Goal: Transaction & Acquisition: Obtain resource

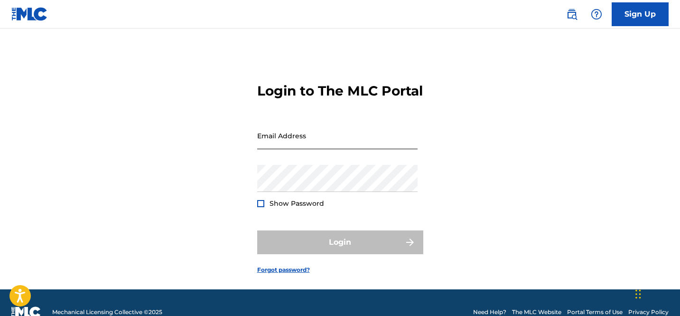
click at [280, 149] on input "Email Address" at bounding box center [337, 135] width 161 height 27
type input "[EMAIL_ADDRESS][DOMAIN_NAME]"
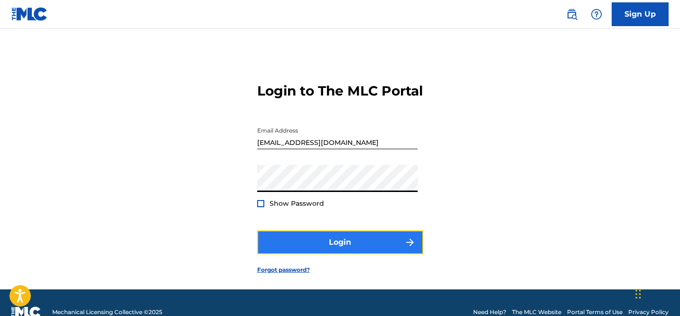
click at [322, 254] on button "Login" at bounding box center [340, 242] width 166 height 24
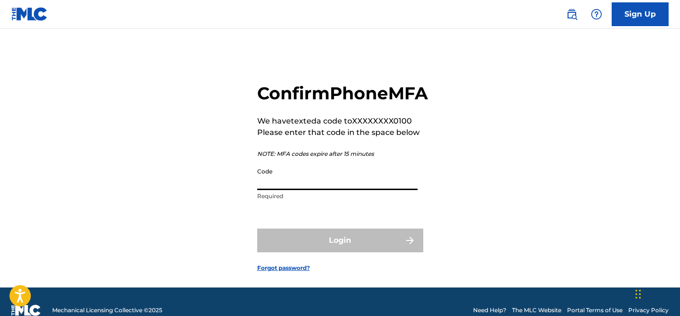
click at [348, 190] on input "Code" at bounding box center [337, 176] width 161 height 27
paste input "927831"
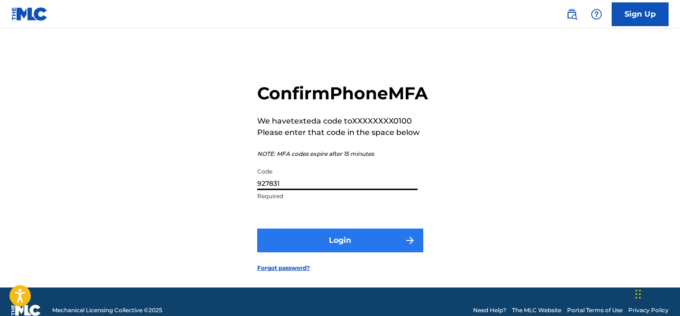
type input "927831"
click at [306, 252] on button "Login" at bounding box center [340, 240] width 166 height 24
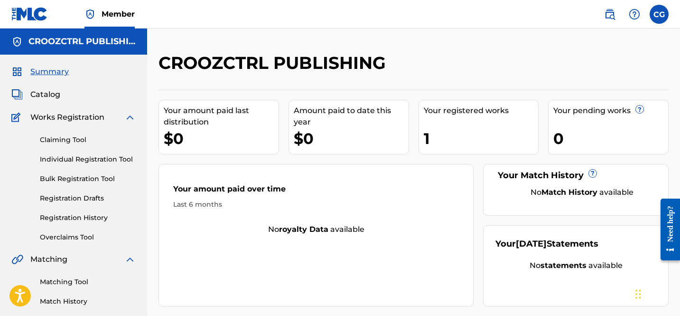
click at [456, 131] on div "1" at bounding box center [481, 138] width 115 height 21
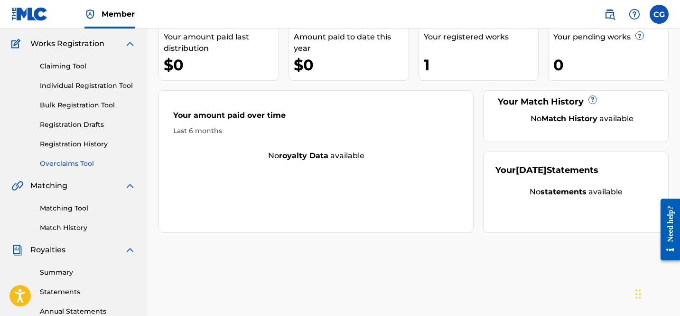
scroll to position [35, 0]
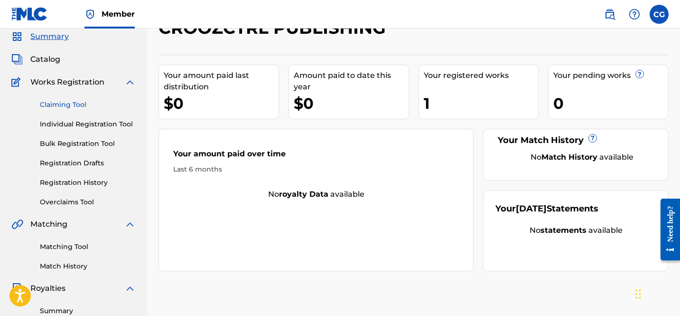
click at [67, 104] on link "Claiming Tool" at bounding box center [88, 105] width 96 height 10
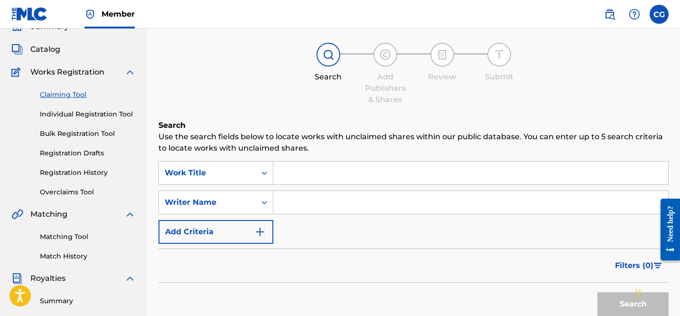
scroll to position [41, 0]
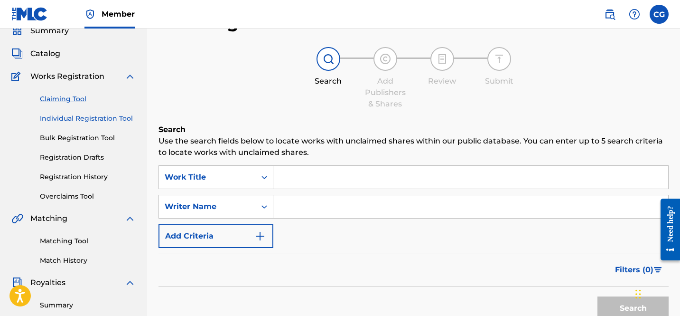
click at [84, 120] on link "Individual Registration Tool" at bounding box center [88, 118] width 96 height 10
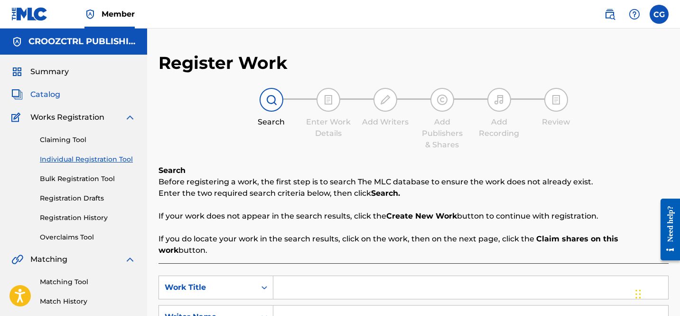
click at [59, 94] on span "Catalog" at bounding box center [45, 94] width 30 height 11
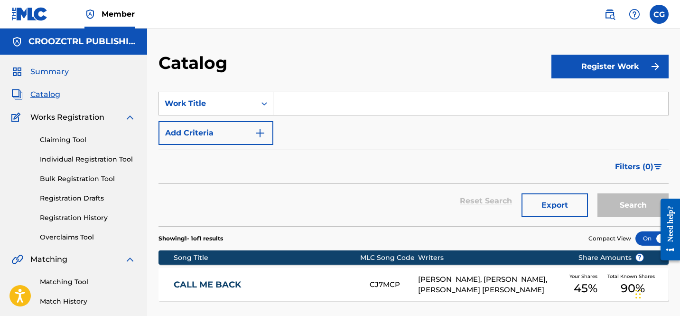
click at [40, 75] on span "Summary" at bounding box center [49, 71] width 38 height 11
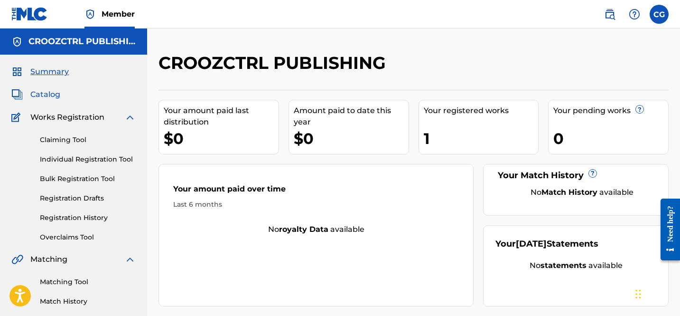
click at [39, 100] on span "Catalog" at bounding box center [45, 94] width 30 height 11
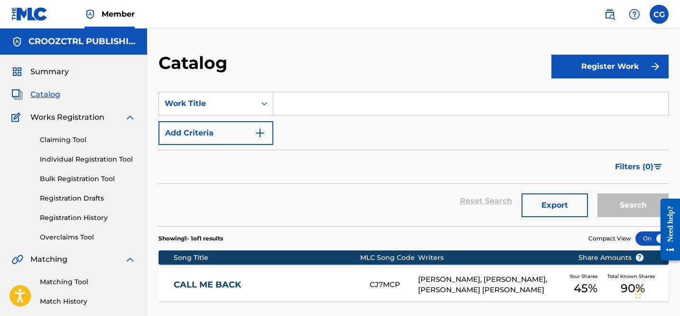
click at [45, 118] on span "Works Registration" at bounding box center [67, 117] width 74 height 11
click at [77, 162] on link "Individual Registration Tool" at bounding box center [88, 159] width 96 height 10
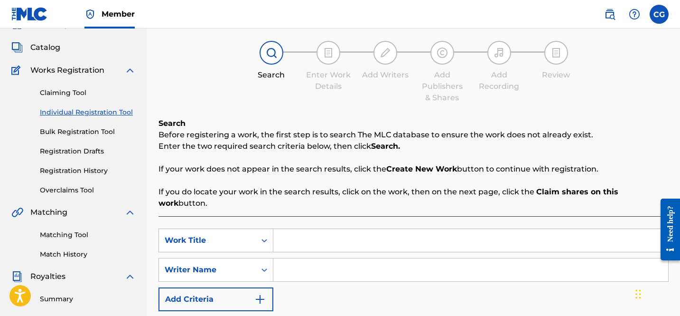
scroll to position [61, 0]
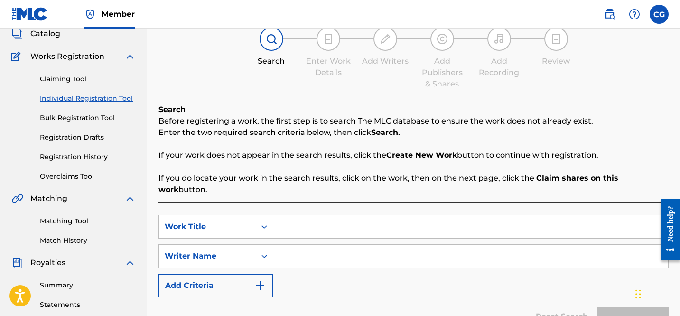
click at [73, 162] on div "Claiming Tool Individual Registration Tool Bulk Registration Tool Registration …" at bounding box center [73, 121] width 124 height 119
click at [71, 159] on link "Registration History" at bounding box center [88, 157] width 96 height 10
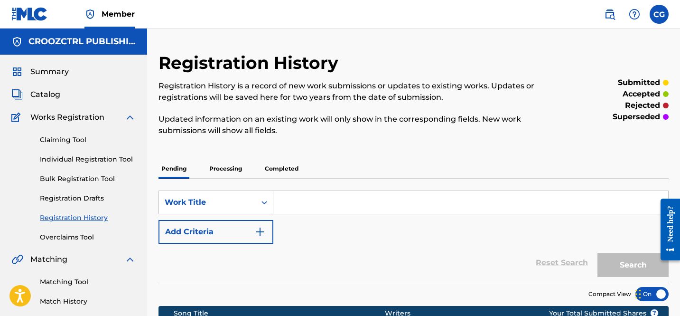
scroll to position [118, 0]
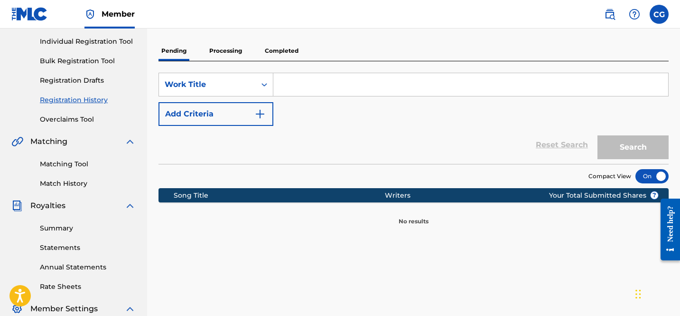
click at [233, 57] on p "Processing" at bounding box center [226, 51] width 38 height 20
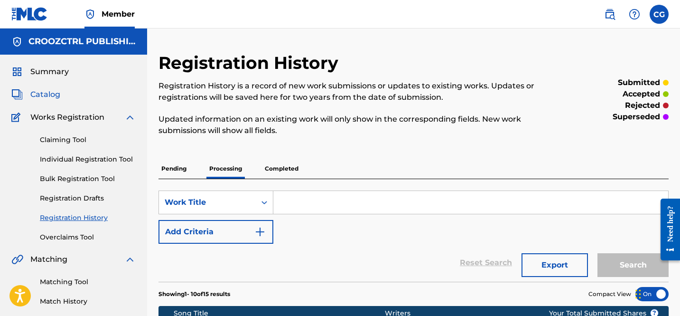
click at [56, 94] on span "Catalog" at bounding box center [45, 94] width 30 height 11
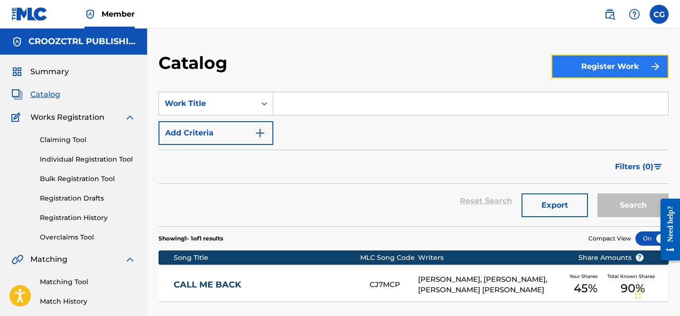
click at [577, 62] on button "Register Work" at bounding box center [610, 67] width 117 height 24
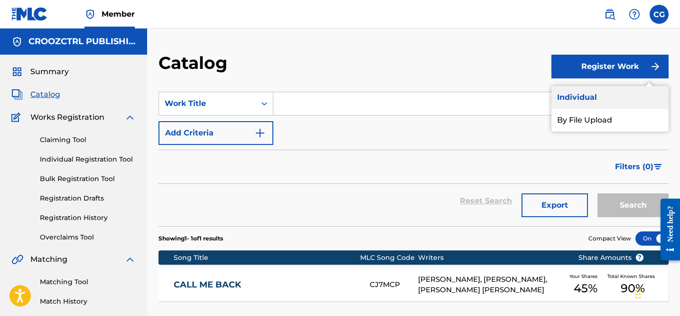
click at [575, 92] on link "Individual" at bounding box center [610, 97] width 117 height 23
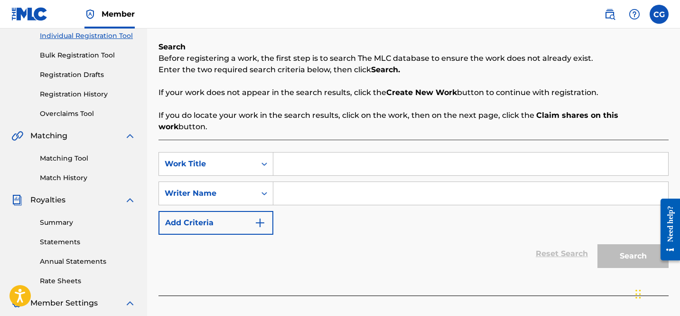
scroll to position [125, 0]
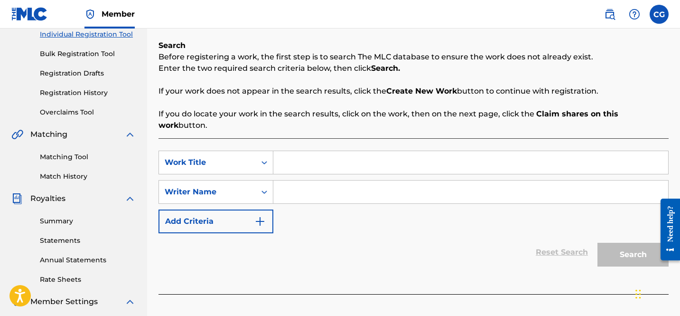
click at [341, 151] on input "Search Form" at bounding box center [471, 162] width 395 height 23
click at [323, 180] on input "Search Form" at bounding box center [471, 191] width 395 height 23
type input "c"
type input "[PERSON_NAME]"
click at [353, 151] on input "Search Form" at bounding box center [471, 162] width 395 height 23
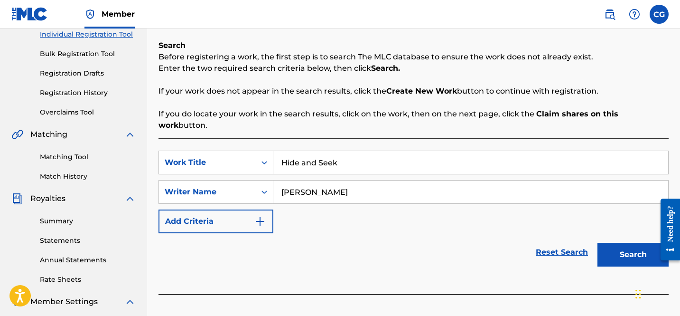
type input "Hide and Seek"
click at [598, 243] on button "Search" at bounding box center [633, 255] width 71 height 24
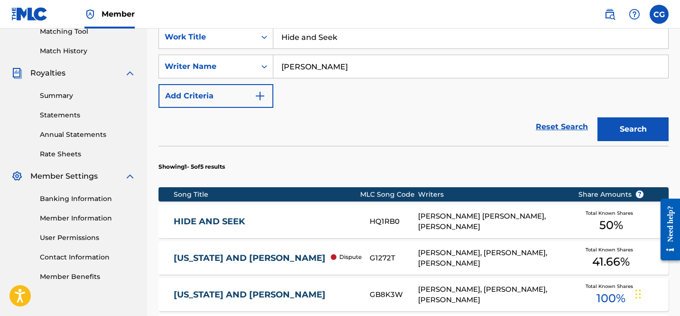
scroll to position [264, 0]
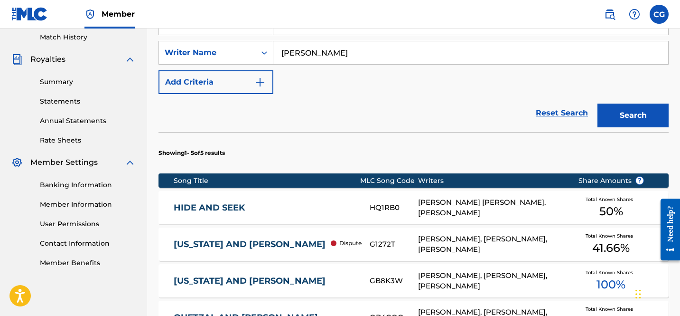
click at [342, 203] on div "HIDE AND SEEK HQ1RB0 [PERSON_NAME] [PERSON_NAME], [PERSON_NAME] Total Known Sha…" at bounding box center [414, 207] width 510 height 33
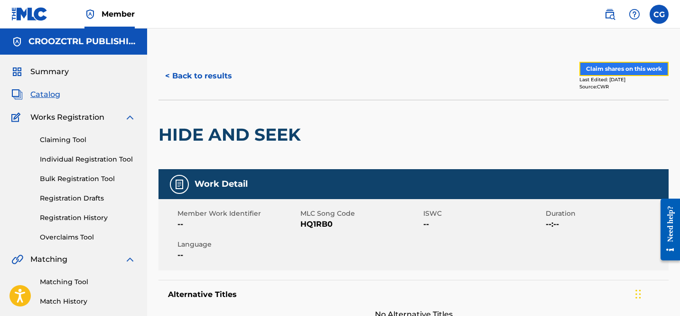
click at [600, 69] on button "Claim shares on this work" at bounding box center [624, 69] width 89 height 14
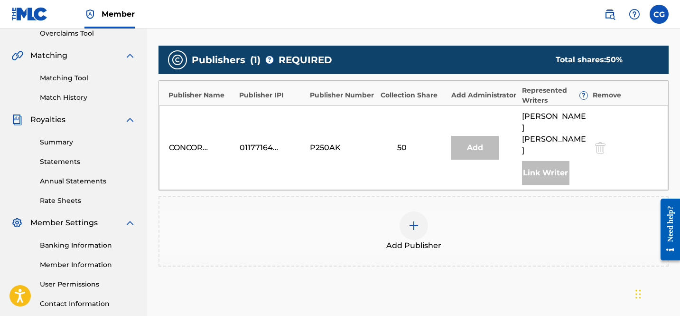
scroll to position [207, 0]
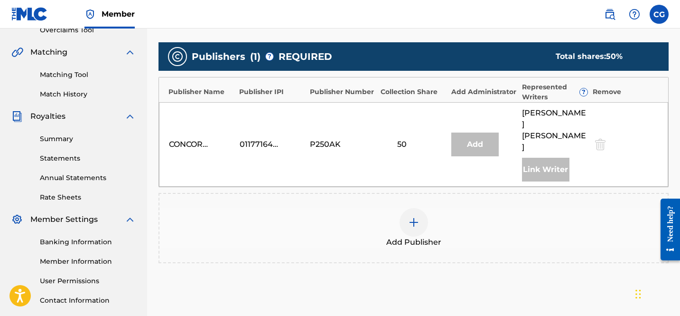
click at [413, 217] on img at bounding box center [413, 222] width 11 height 11
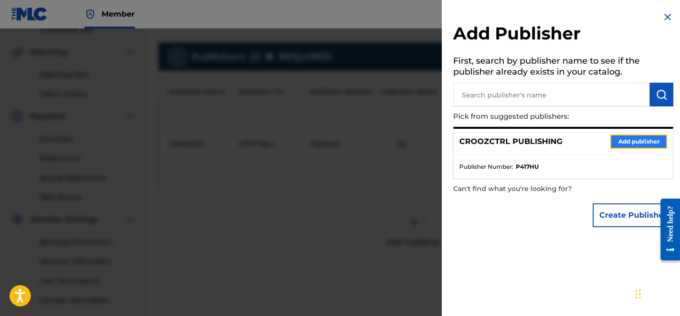
click at [621, 147] on button "Add publisher" at bounding box center [639, 141] width 57 height 14
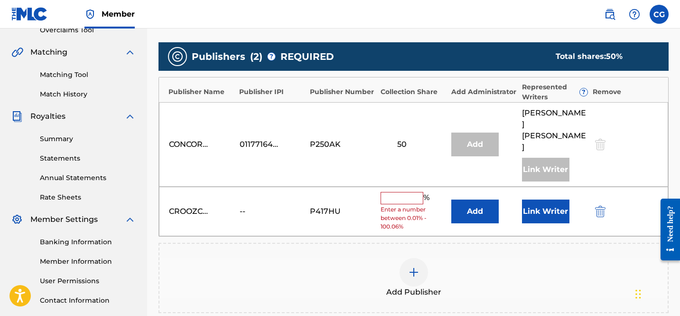
click at [411, 192] on input "text" at bounding box center [402, 198] width 43 height 12
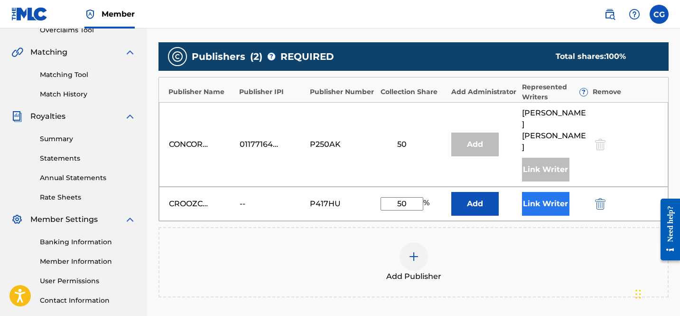
type input "50"
click at [547, 192] on button "Link Writer" at bounding box center [545, 204] width 47 height 24
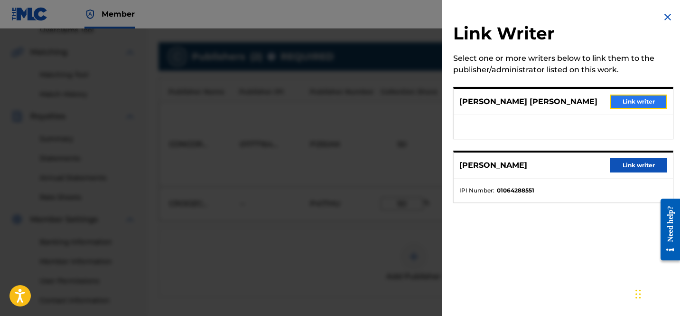
click at [635, 106] on button "Link writer" at bounding box center [639, 101] width 57 height 14
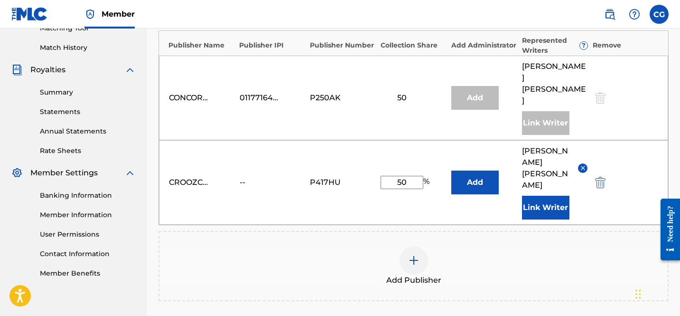
scroll to position [358, 0]
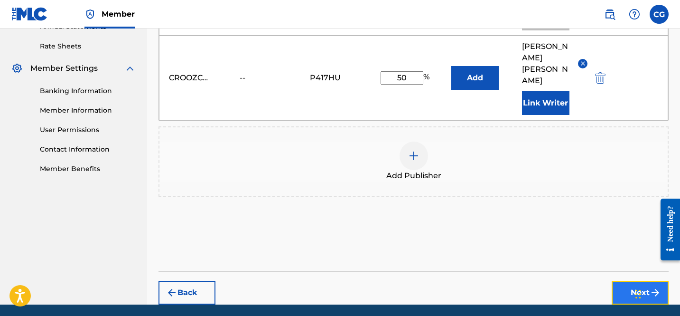
click at [625, 281] on button "Next" at bounding box center [640, 293] width 57 height 24
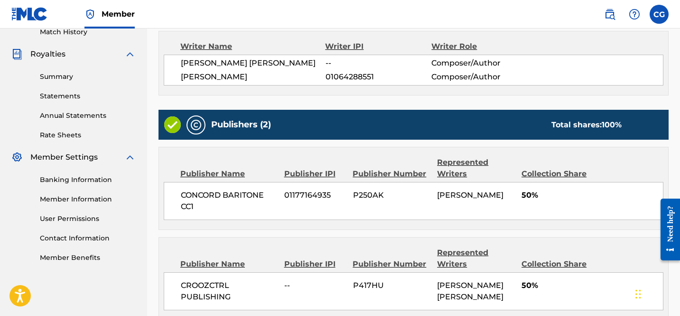
scroll to position [366, 0]
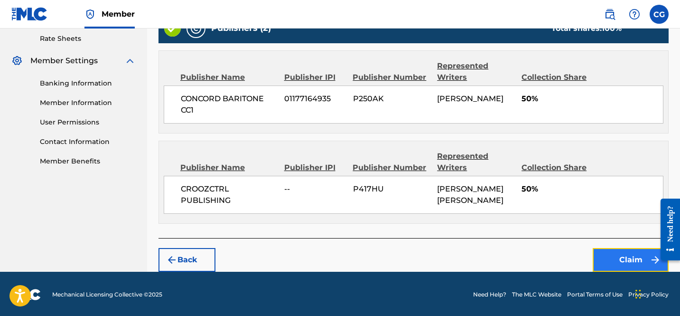
click at [610, 255] on button "Claim" at bounding box center [631, 260] width 76 height 24
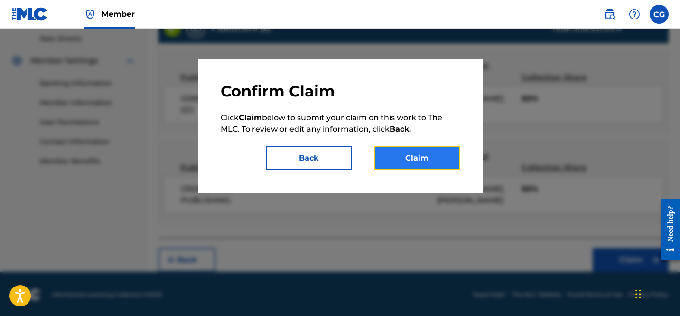
click at [420, 161] on button "Claim" at bounding box center [417, 158] width 85 height 24
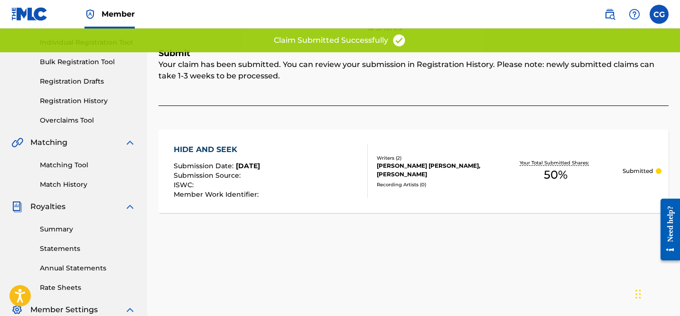
scroll to position [0, 0]
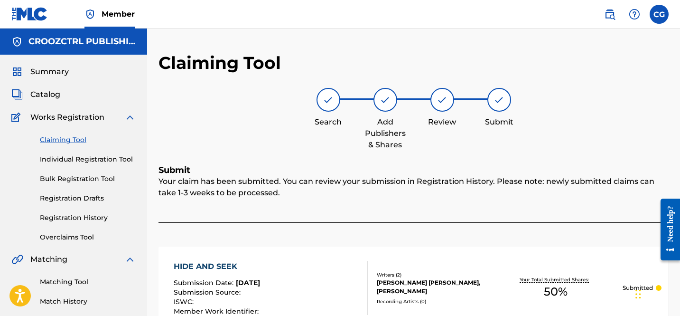
click at [54, 100] on div "Summary Catalog Works Registration Claiming Tool Individual Registration Tool B…" at bounding box center [73, 299] width 147 height 489
click at [60, 123] on div "Claiming Tool Individual Registration Tool Bulk Registration Tool Registration …" at bounding box center [73, 182] width 124 height 119
click at [51, 152] on div "Claiming Tool Individual Registration Tool Bulk Registration Tool Registration …" at bounding box center [73, 182] width 124 height 119
click at [48, 142] on link "Claiming Tool" at bounding box center [88, 140] width 96 height 10
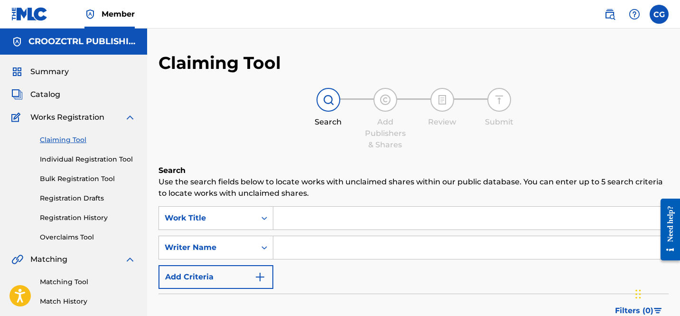
click at [297, 238] on input "Search Form" at bounding box center [471, 247] width 395 height 23
type input "[PERSON_NAME] [PERSON_NAME]"
click at [324, 206] on div "Search Form" at bounding box center [472, 218] width 396 height 24
click at [312, 215] on input "Search Form" at bounding box center [471, 218] width 395 height 23
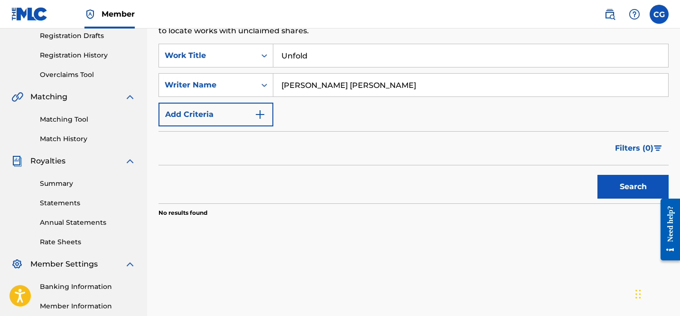
scroll to position [167, 0]
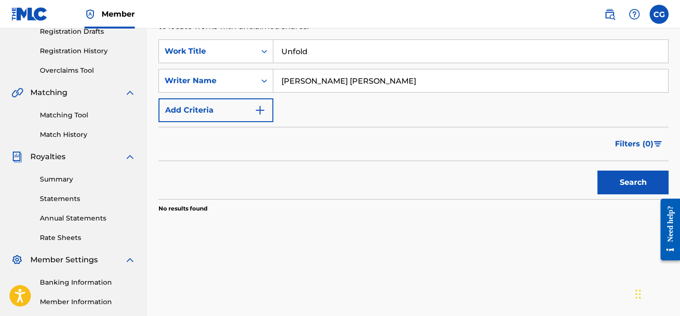
drag, startPoint x: 321, startPoint y: 52, endPoint x: 284, endPoint y: 52, distance: 36.6
click at [290, 52] on input "Unfold" at bounding box center [471, 51] width 395 height 23
type input "U"
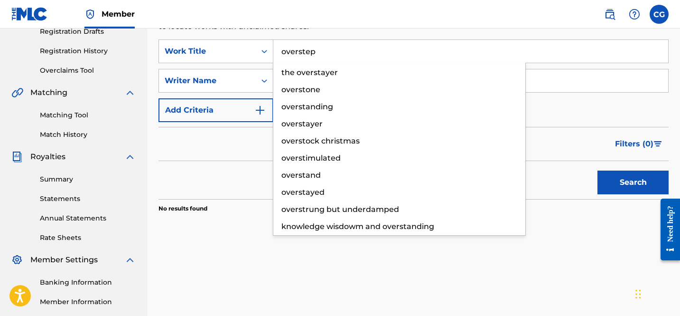
type input "overstep"
click at [598, 170] on button "Search" at bounding box center [633, 182] width 71 height 24
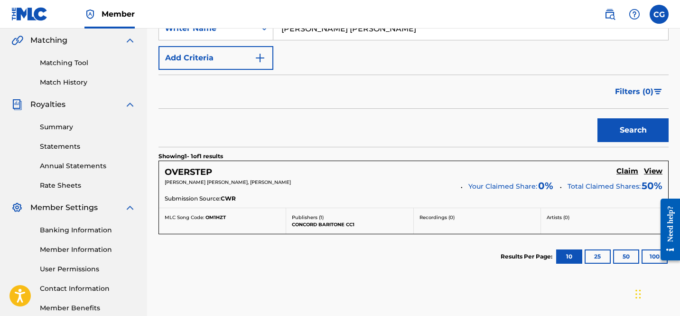
scroll to position [228, 0]
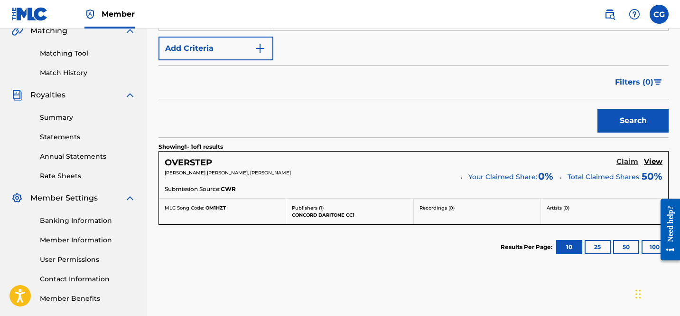
click at [626, 162] on h5 "Claim" at bounding box center [628, 161] width 22 height 9
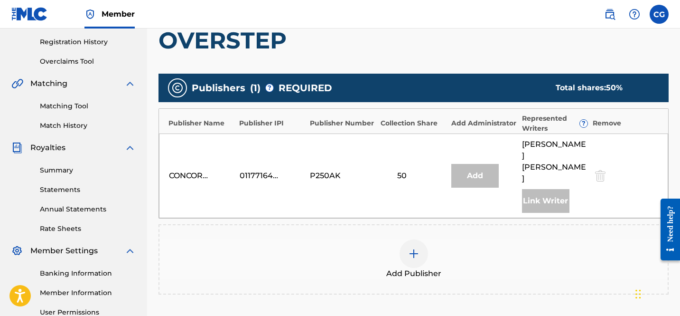
scroll to position [179, 0]
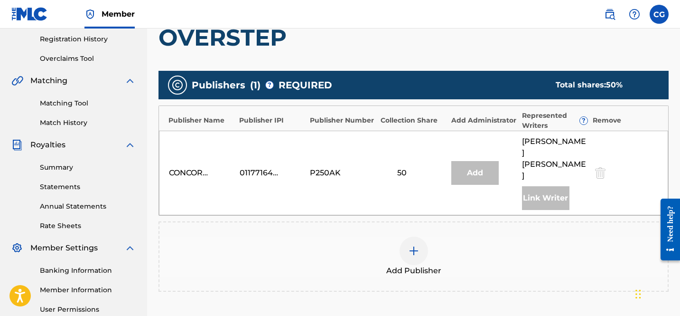
click at [420, 237] on div at bounding box center [414, 250] width 28 height 28
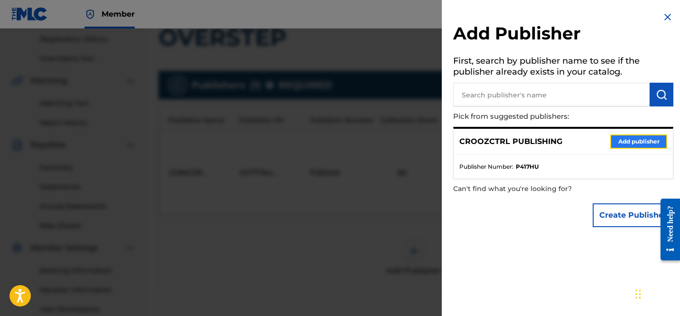
click at [622, 135] on button "Add publisher" at bounding box center [639, 141] width 57 height 14
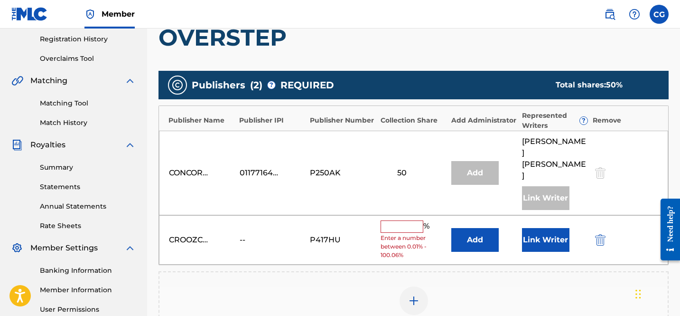
click at [410, 220] on input "text" at bounding box center [402, 226] width 43 height 12
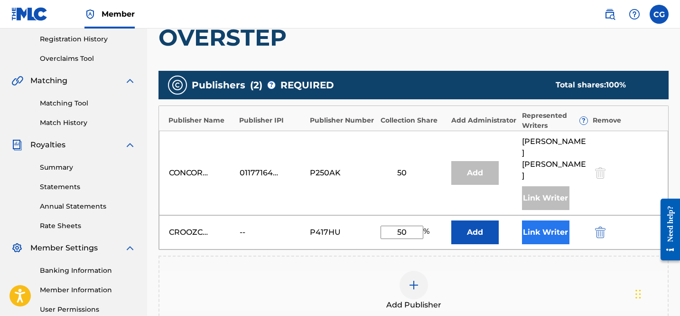
type input "50"
click at [536, 220] on button "Link Writer" at bounding box center [545, 232] width 47 height 24
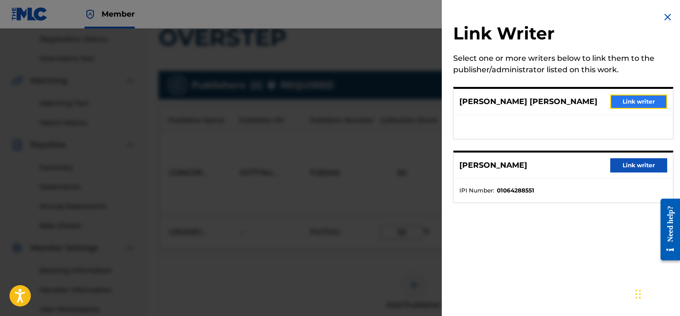
click at [627, 104] on button "Link writer" at bounding box center [639, 101] width 57 height 14
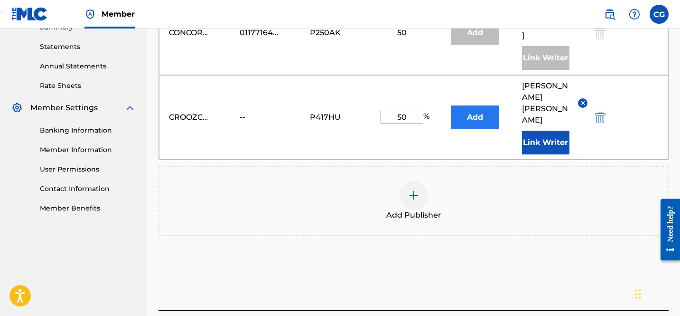
scroll to position [320, 0]
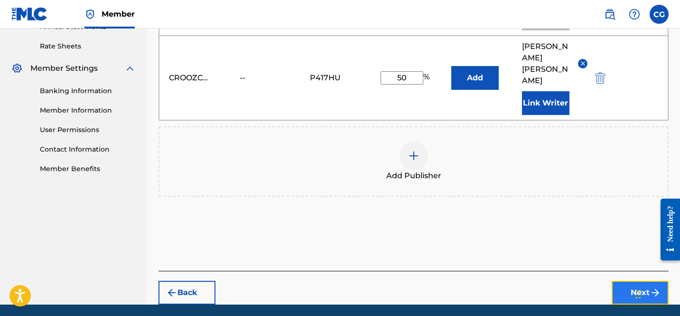
click at [627, 281] on button "Next" at bounding box center [640, 293] width 57 height 24
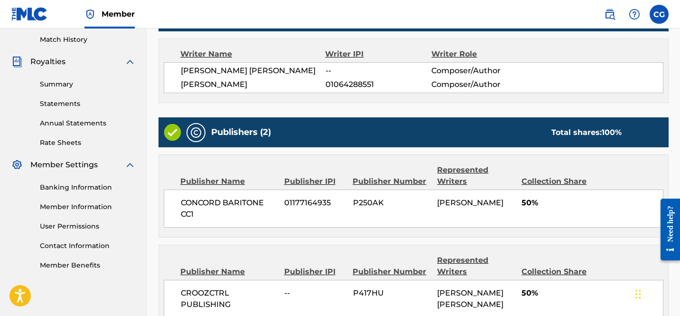
scroll to position [366, 0]
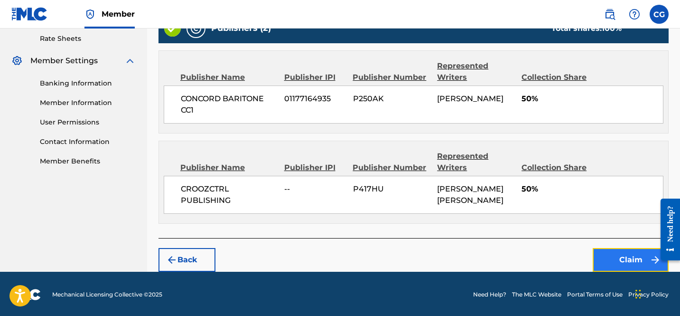
click at [613, 260] on button "Claim" at bounding box center [631, 260] width 76 height 24
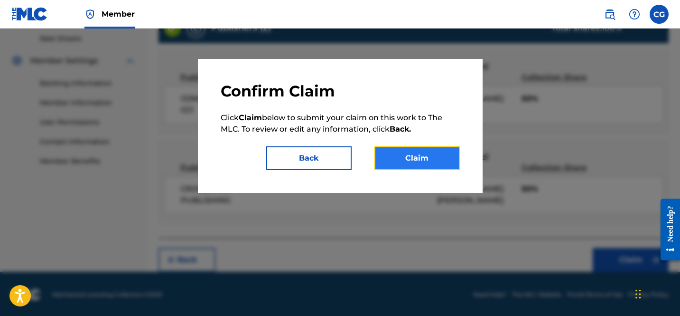
click at [408, 169] on button "Claim" at bounding box center [417, 158] width 85 height 24
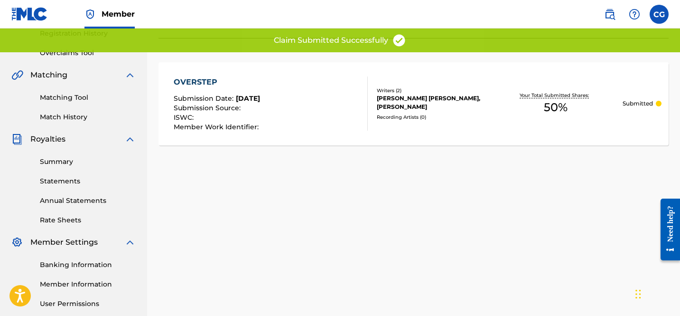
scroll to position [0, 0]
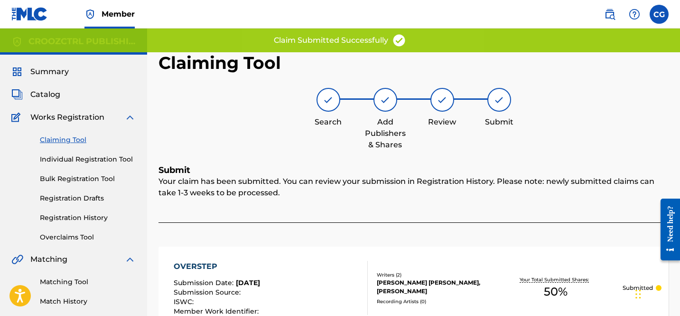
click at [70, 137] on link "Claiming Tool" at bounding box center [88, 140] width 96 height 10
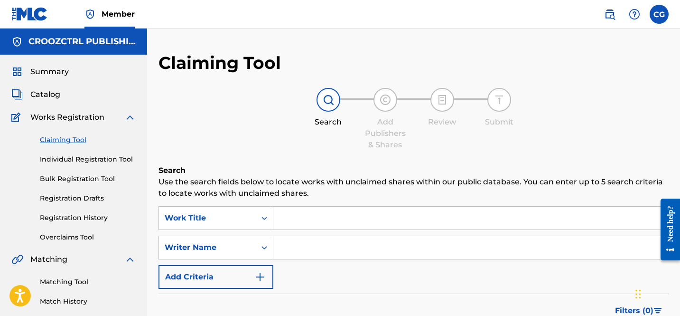
click at [304, 238] on input "Search Form" at bounding box center [471, 247] width 395 height 23
type input "[PERSON_NAME]"
click at [299, 217] on input "Search Form" at bounding box center [471, 218] width 395 height 23
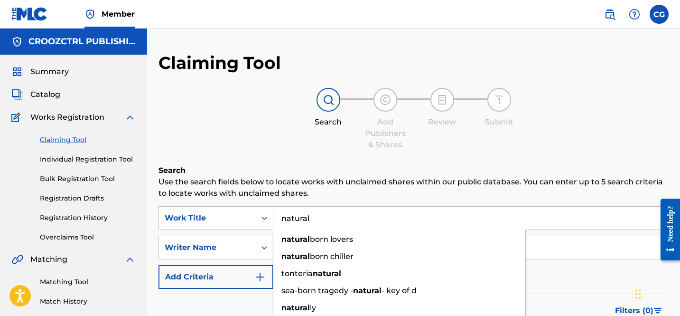
type input "natural"
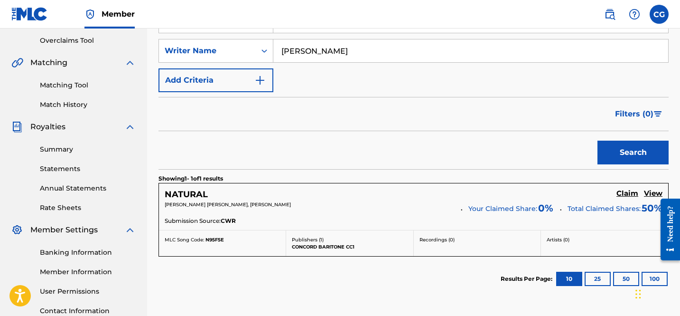
scroll to position [198, 0]
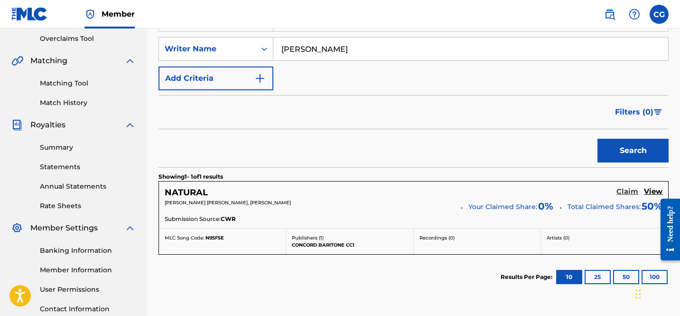
click at [629, 189] on h5 "Claim" at bounding box center [628, 191] width 22 height 9
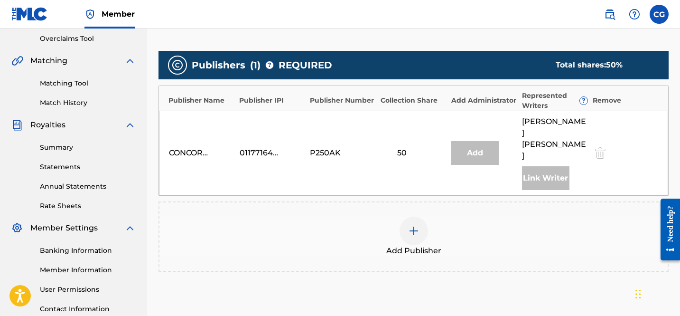
click at [406, 217] on div at bounding box center [414, 231] width 28 height 28
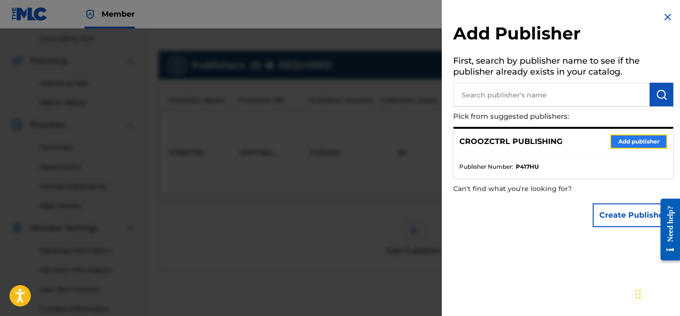
click at [621, 142] on button "Add publisher" at bounding box center [639, 141] width 57 height 14
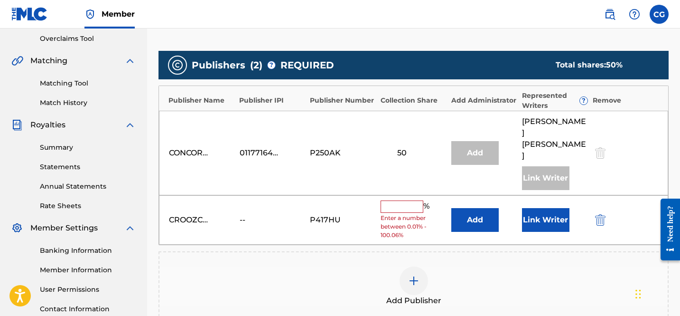
click at [423, 195] on div "CROOZCTRL PUBLISHING -- P417HU % Enter a number between 0.01% - 100.06% Add Lin…" at bounding box center [414, 220] width 510 height 50
click at [416, 200] on input "text" at bounding box center [402, 206] width 43 height 12
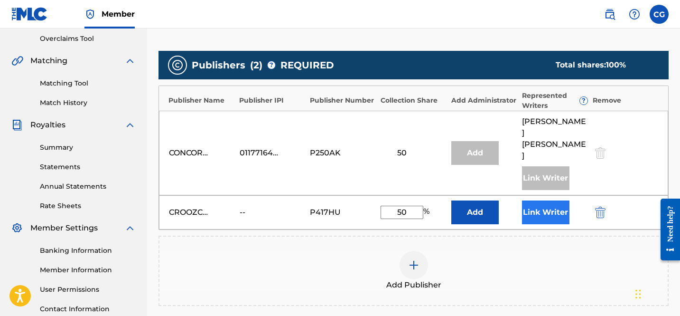
type input "50"
click at [562, 200] on button "Link Writer" at bounding box center [545, 212] width 47 height 24
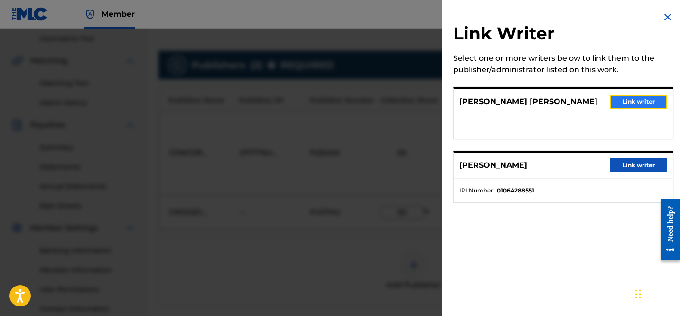
click at [642, 100] on button "Link writer" at bounding box center [639, 101] width 57 height 14
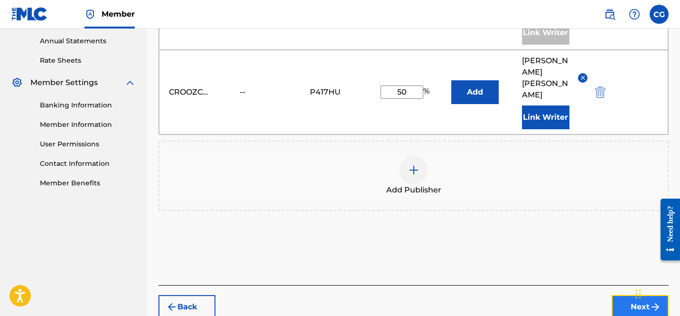
click at [624, 295] on button "Next" at bounding box center [640, 307] width 57 height 24
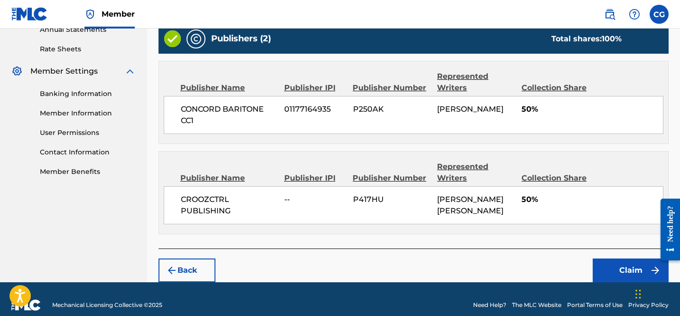
scroll to position [366, 0]
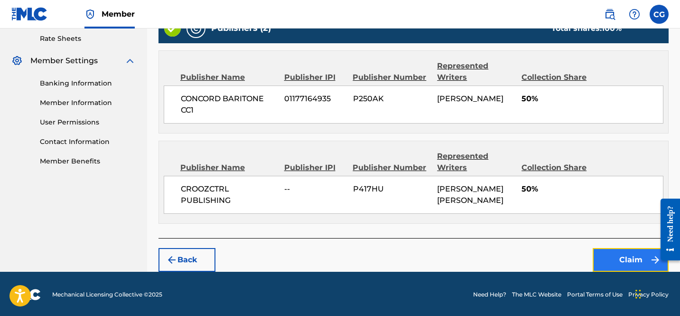
click at [617, 257] on button "Claim" at bounding box center [631, 260] width 76 height 24
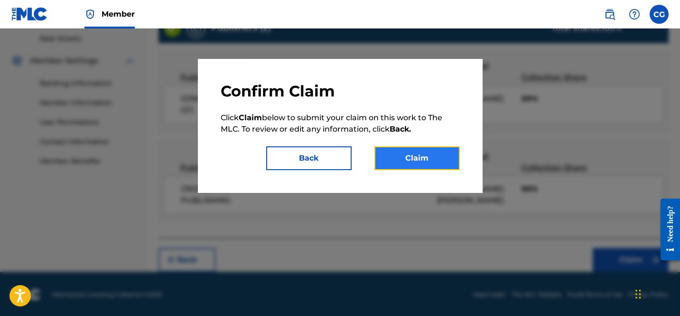
click at [431, 153] on button "Claim" at bounding box center [417, 158] width 85 height 24
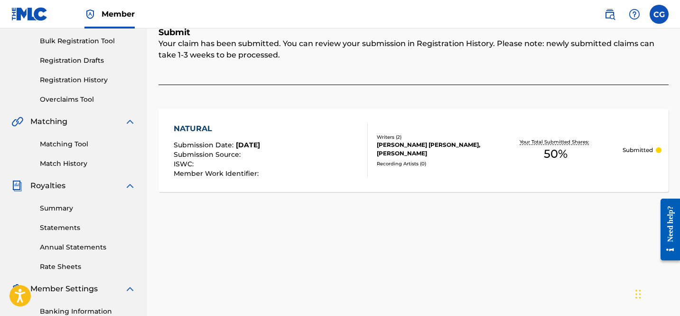
scroll to position [0, 0]
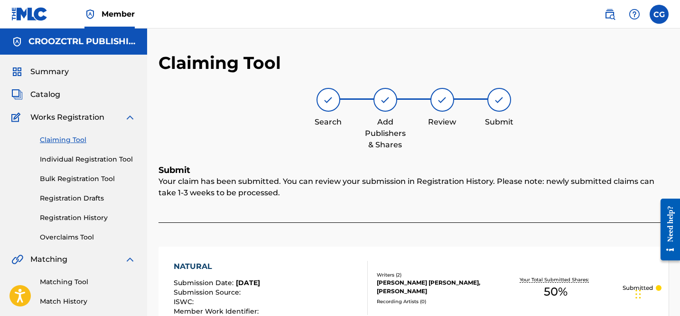
click at [54, 134] on div "Claiming Tool Individual Registration Tool Bulk Registration Tool Registration …" at bounding box center [73, 182] width 124 height 119
click at [54, 138] on link "Claiming Tool" at bounding box center [88, 140] width 96 height 10
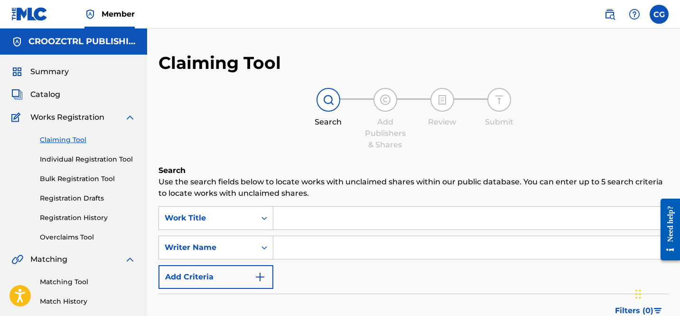
click at [299, 214] on input "Search Form" at bounding box center [471, 218] width 395 height 23
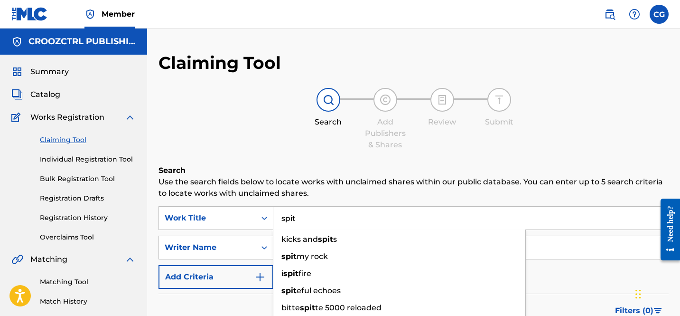
type input "spit"
click at [313, 198] on p "Use the search fields below to locate works with unclaimed shares within our pu…" at bounding box center [414, 187] width 510 height 23
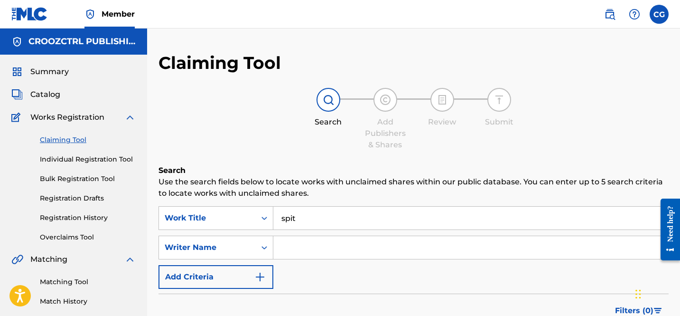
click at [303, 255] on input "Search Form" at bounding box center [471, 247] width 395 height 23
type input "[PERSON_NAME]"
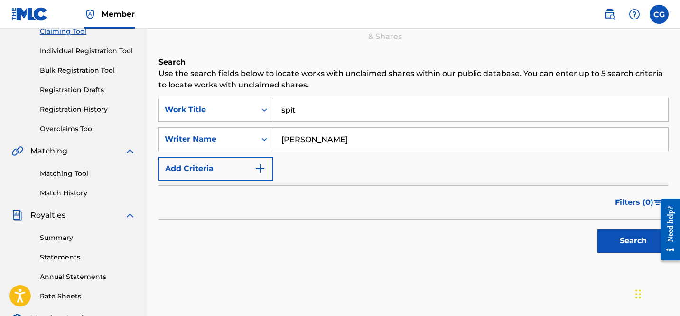
scroll to position [121, 0]
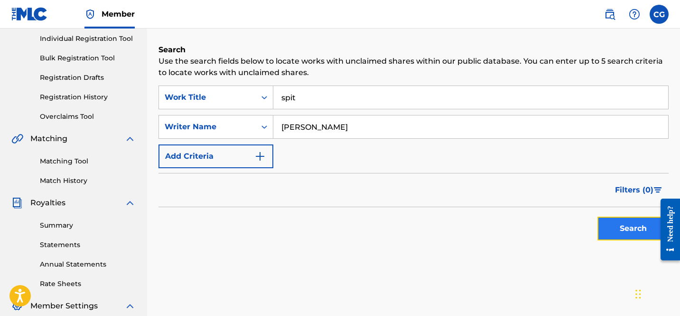
click at [603, 219] on button "Search" at bounding box center [633, 229] width 71 height 24
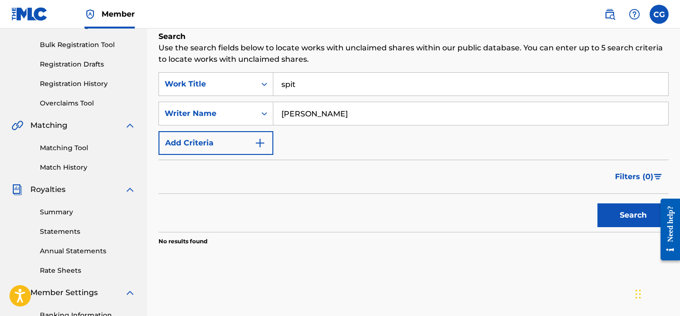
scroll to position [122, 0]
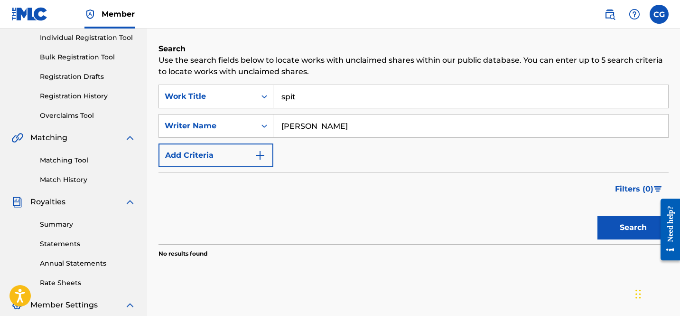
click at [322, 93] on input "spit" at bounding box center [471, 96] width 395 height 23
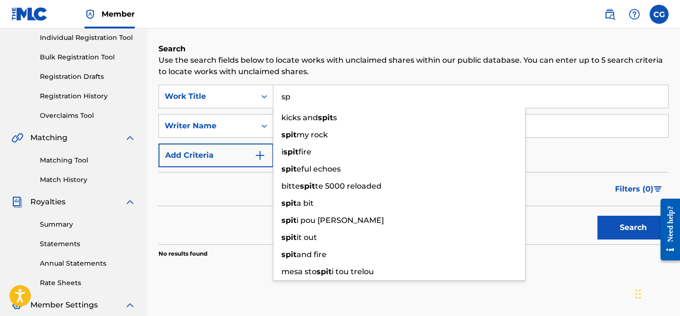
type input "s"
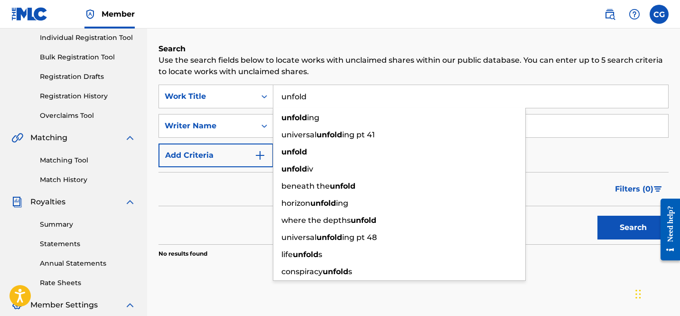
type input "unfold"
click at [598, 216] on button "Search" at bounding box center [633, 228] width 71 height 24
drag, startPoint x: 316, startPoint y: 95, endPoint x: 222, endPoint y: 95, distance: 93.5
click at [222, 95] on div "SearchWithCriteria3df6848a-f92b-4a20-a6d6-08985ba1d506 Work Title unfold unfold…" at bounding box center [414, 97] width 510 height 24
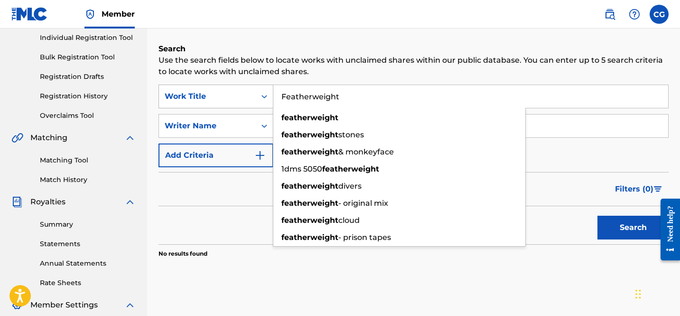
click at [598, 216] on button "Search" at bounding box center [633, 228] width 71 height 24
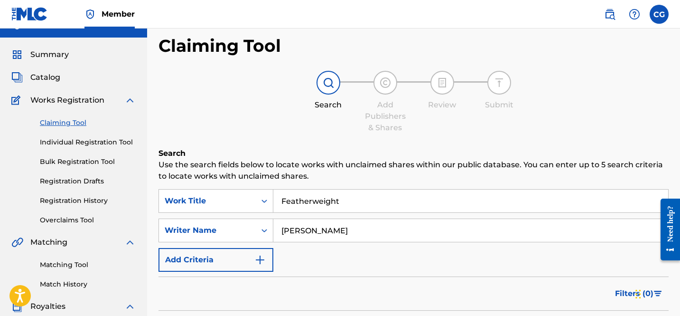
scroll to position [6, 0]
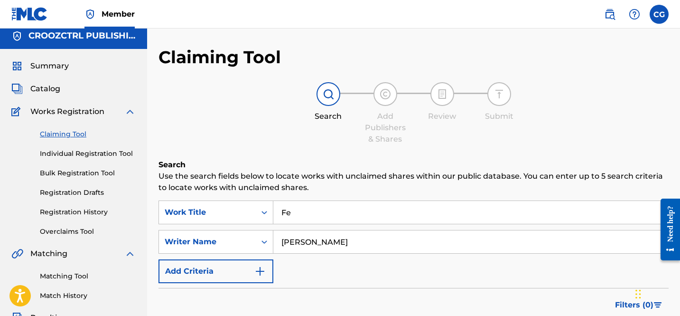
type input "F"
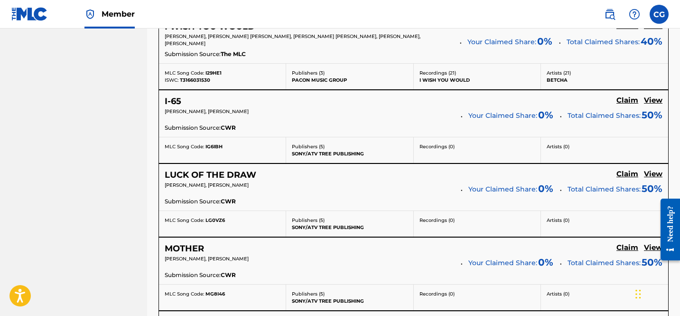
scroll to position [654, 0]
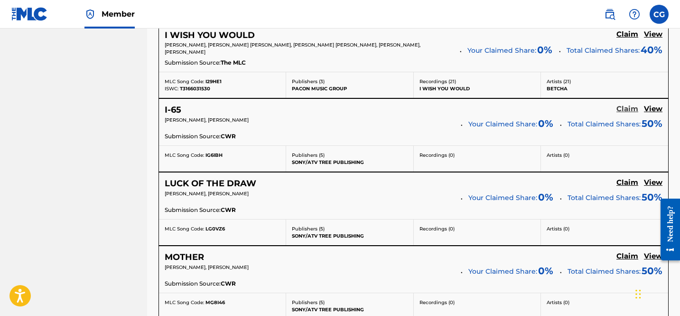
click at [632, 111] on h5 "Claim" at bounding box center [628, 108] width 22 height 9
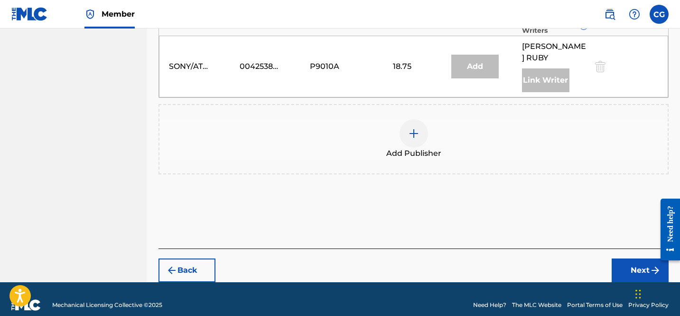
click at [397, 121] on div "Add Publisher" at bounding box center [414, 139] width 509 height 40
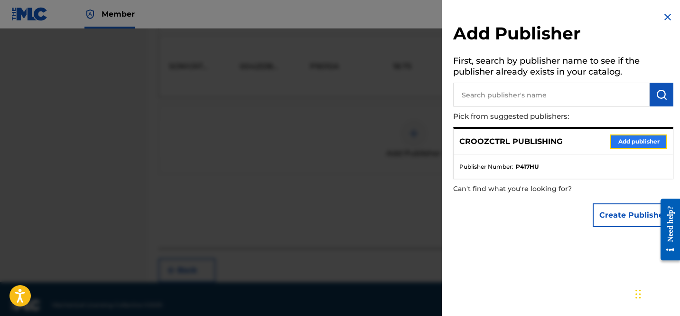
click at [637, 145] on button "Add publisher" at bounding box center [639, 141] width 57 height 14
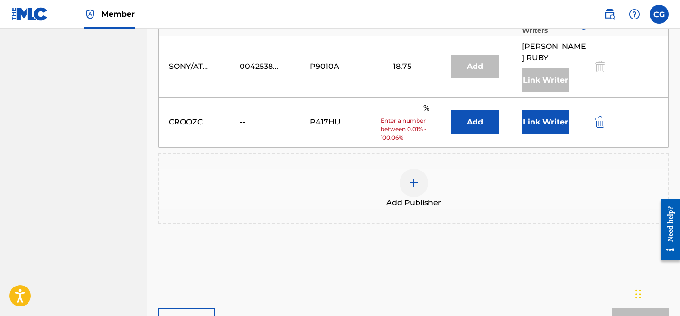
click at [391, 103] on input "text" at bounding box center [402, 109] width 43 height 12
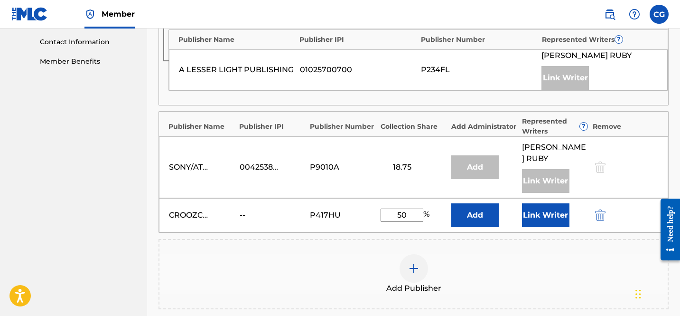
scroll to position [600, 0]
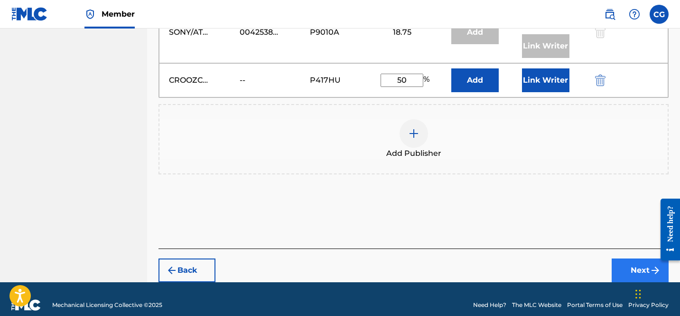
type input "50"
click at [612, 260] on div "Back Next" at bounding box center [414, 265] width 510 height 34
click at [615, 258] on button "Next" at bounding box center [640, 270] width 57 height 24
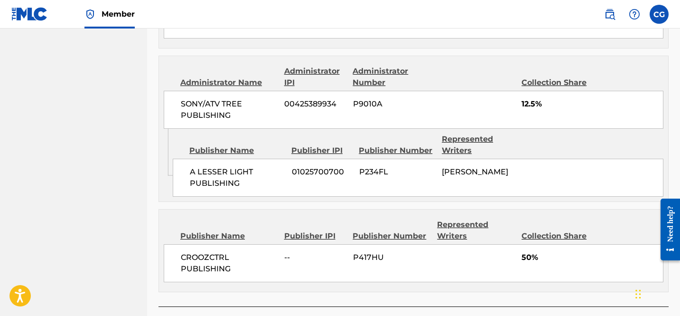
scroll to position [659, 0]
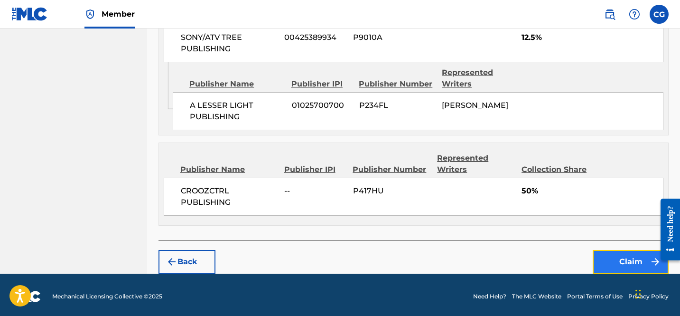
click at [610, 258] on button "Claim" at bounding box center [631, 262] width 76 height 24
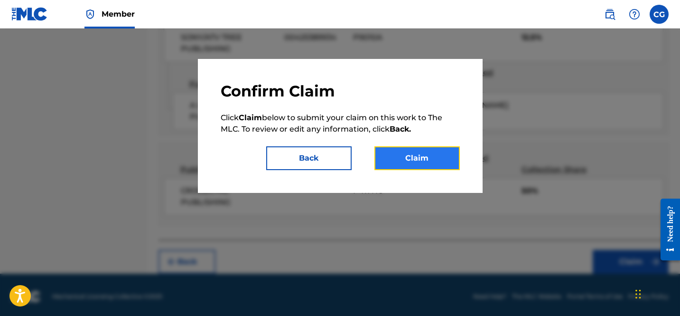
click at [397, 162] on button "Claim" at bounding box center [417, 158] width 85 height 24
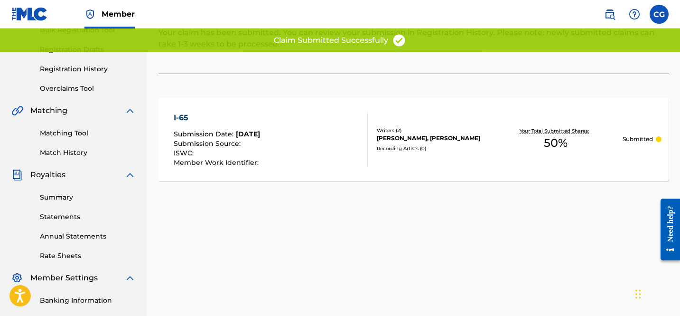
scroll to position [0, 0]
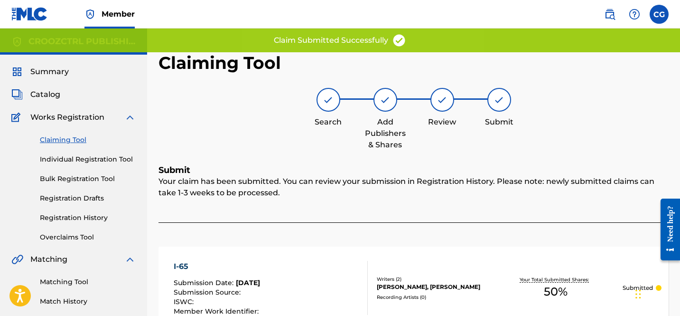
click at [48, 134] on div "Claiming Tool Individual Registration Tool Bulk Registration Tool Registration …" at bounding box center [73, 182] width 124 height 119
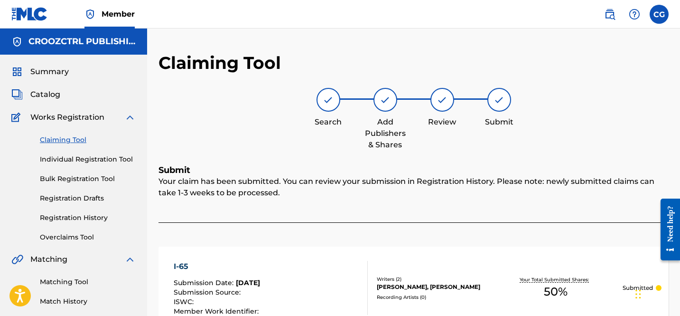
click at [48, 137] on link "Claiming Tool" at bounding box center [88, 140] width 96 height 10
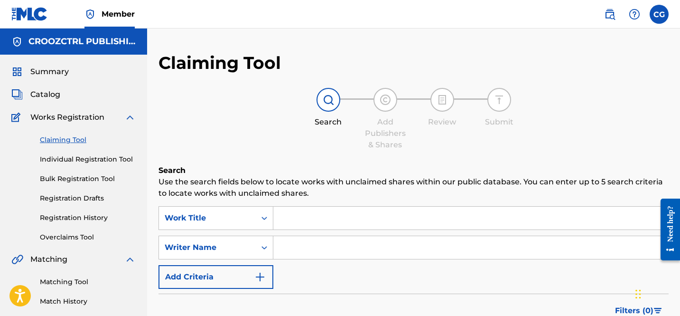
click at [279, 203] on div "Search Use the search fields below to locate works with unclaimed shares within…" at bounding box center [414, 289] width 510 height 248
click at [287, 211] on input "Search Form" at bounding box center [471, 218] width 395 height 23
click at [294, 234] on div "SearchWithCriteria3df6848a-f92b-4a20-a6d6-08985ba1d506 Work Title SearchWithCri…" at bounding box center [414, 247] width 510 height 83
click at [294, 241] on input "Search Form" at bounding box center [471, 247] width 395 height 23
type input "[PERSON_NAME]"
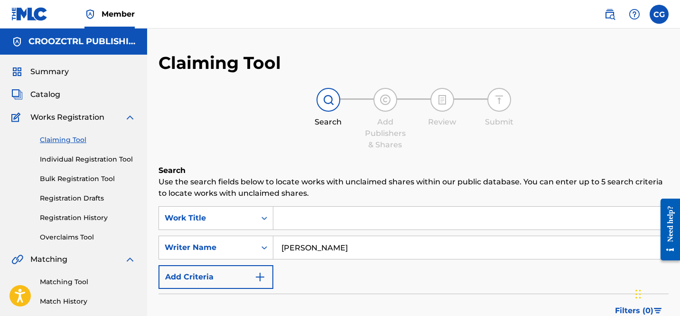
scroll to position [138, 0]
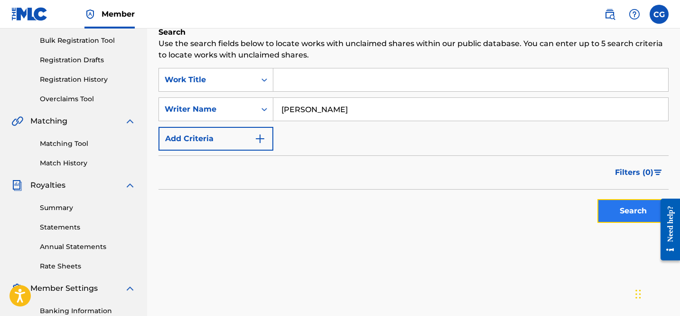
click at [598, 211] on button "Search" at bounding box center [633, 211] width 71 height 24
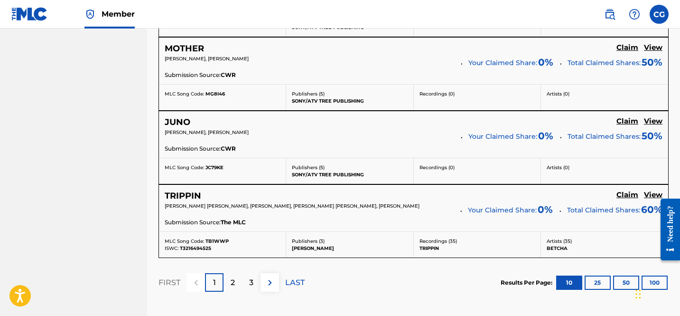
scroll to position [862, 0]
click at [647, 195] on h5 "View" at bounding box center [653, 195] width 19 height 9
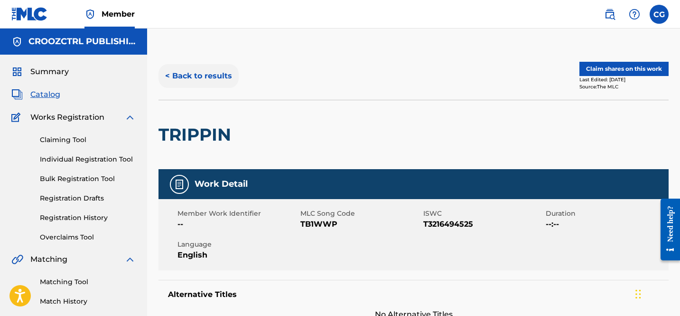
click at [205, 78] on button "< Back to results" at bounding box center [199, 76] width 80 height 24
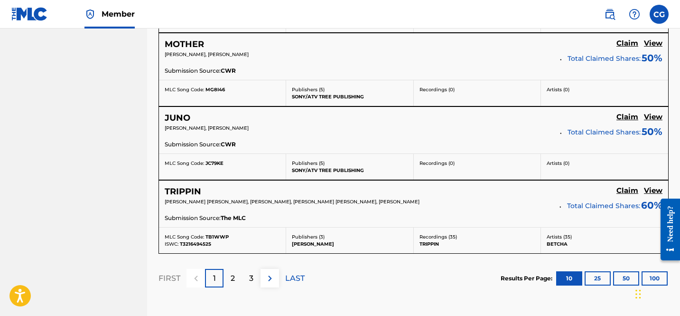
scroll to position [885, 0]
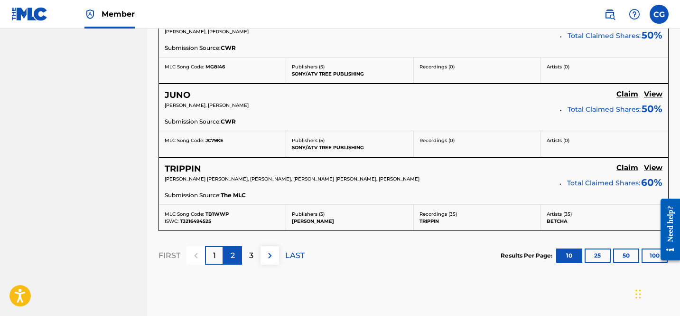
click at [236, 256] on div "2" at bounding box center [233, 255] width 19 height 19
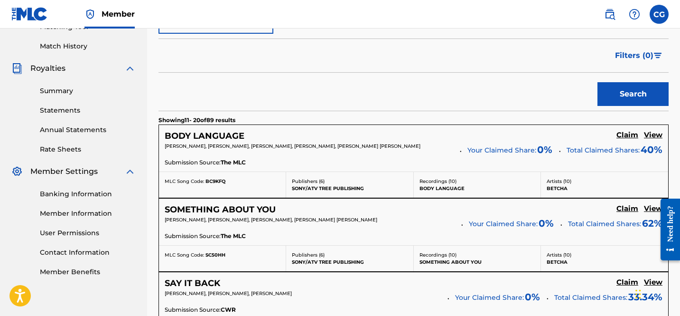
scroll to position [273, 0]
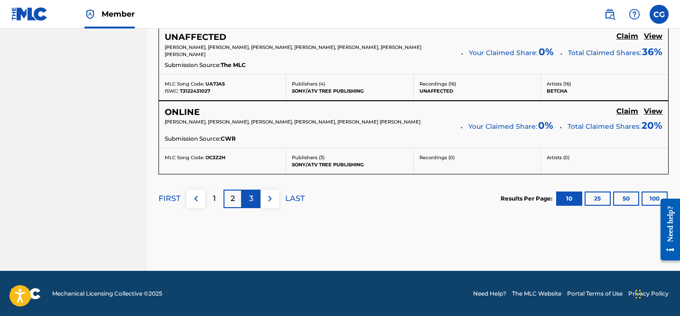
click at [255, 200] on div "3" at bounding box center [251, 198] width 19 height 19
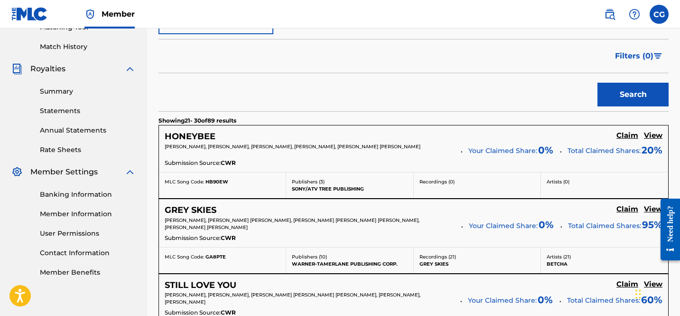
scroll to position [0, 0]
